Goal: Transaction & Acquisition: Purchase product/service

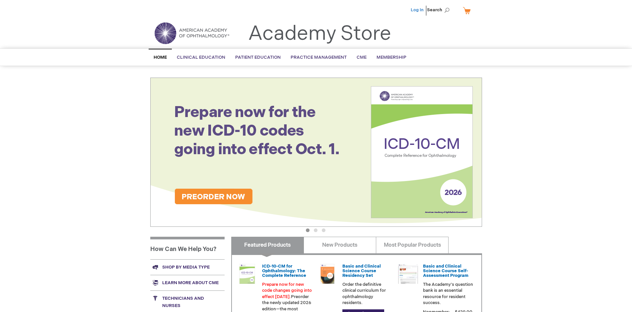
click at [417, 10] on link "Log In" at bounding box center [416, 9] width 13 height 5
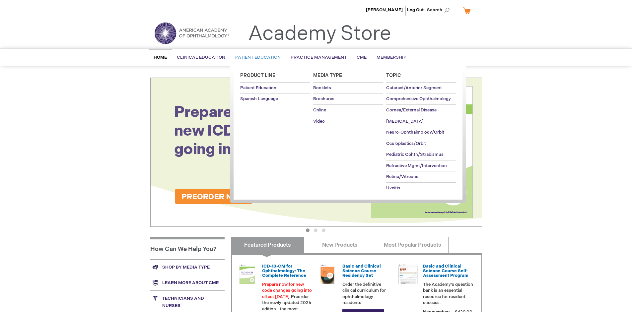
click at [256, 57] on span "Patient Education" at bounding box center [257, 57] width 45 height 5
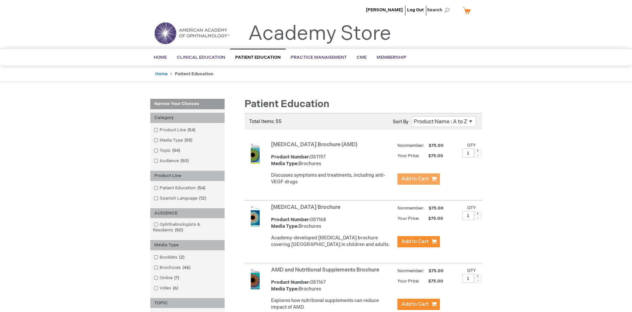
click at [418, 179] on span "Add to Cart" at bounding box center [414, 179] width 27 height 6
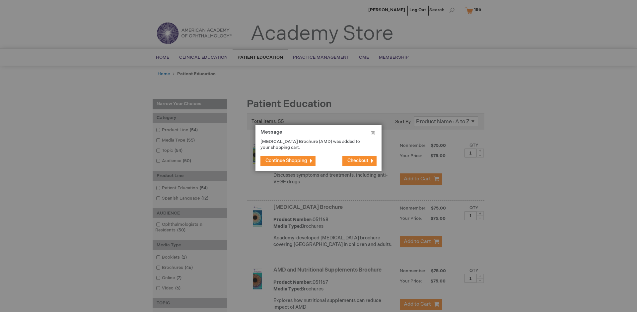
click at [286, 160] on span "Continue Shopping" at bounding box center [286, 161] width 42 height 6
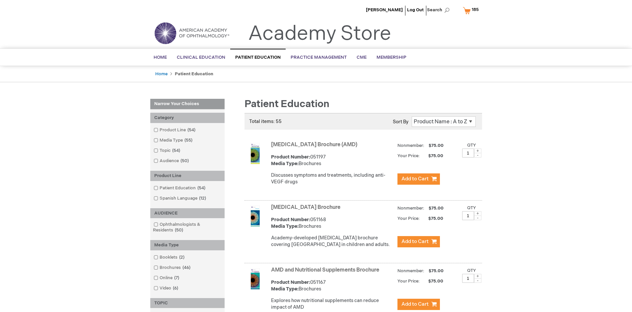
click at [326, 273] on link "AMD and Nutritional Supplements Brochure" at bounding box center [325, 270] width 108 height 6
